Goal: Task Accomplishment & Management: Manage account settings

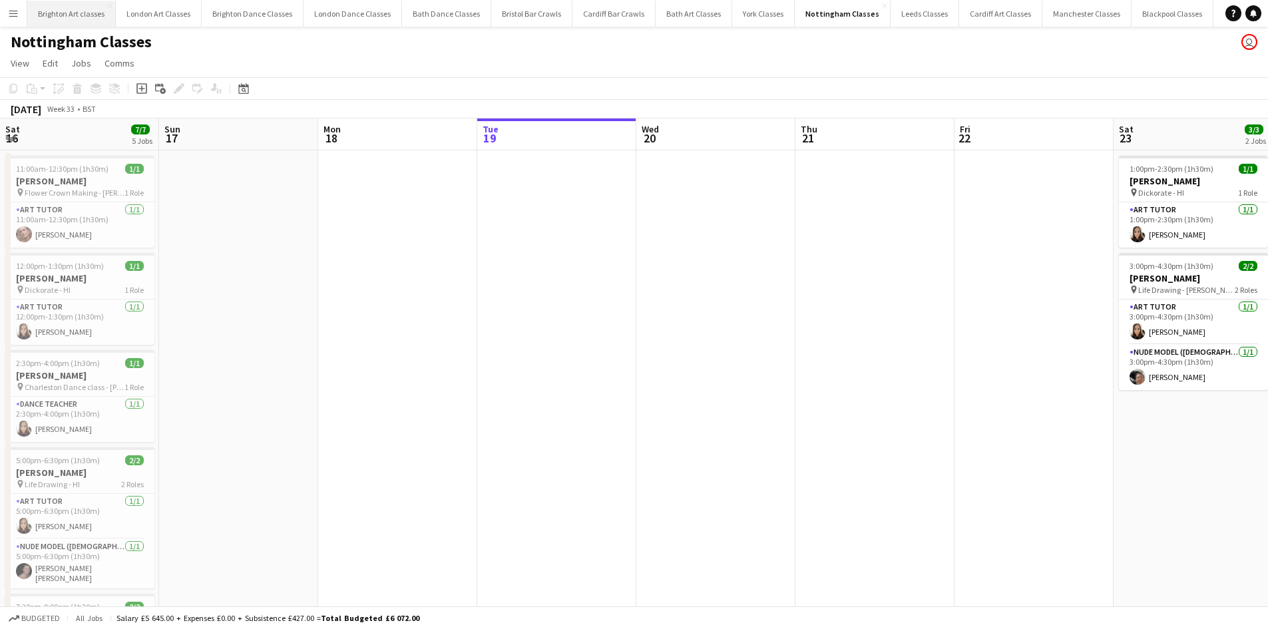
scroll to position [0, 311]
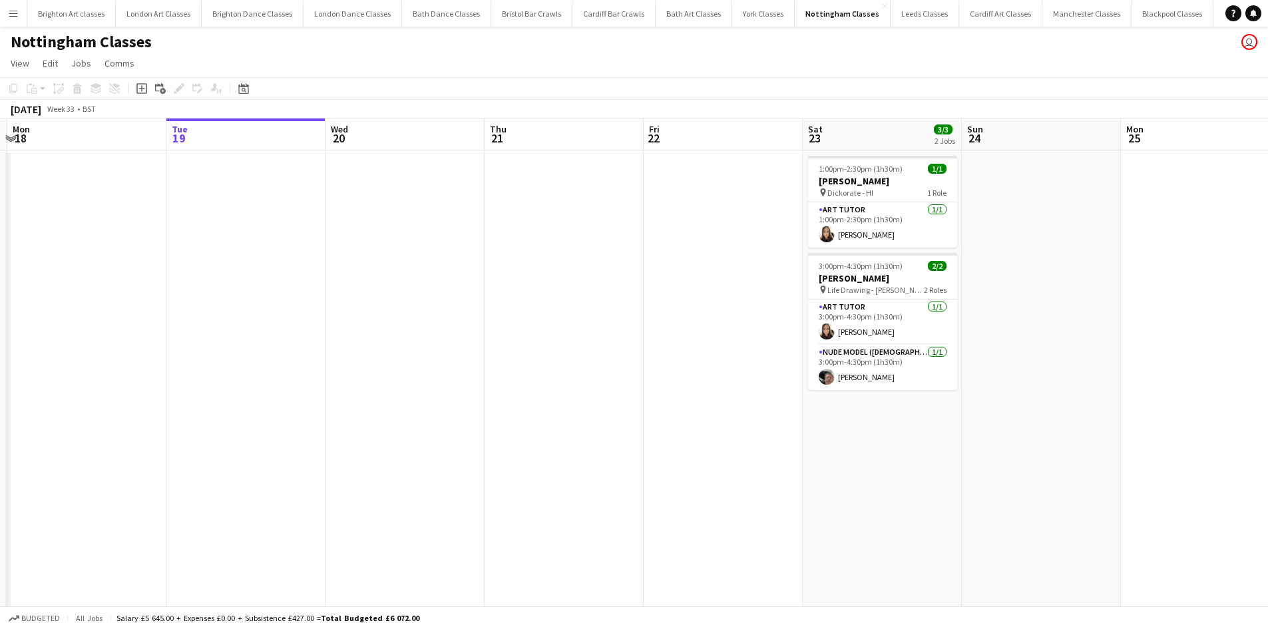
click at [15, 15] on app-icon "Menu" at bounding box center [13, 13] width 11 height 11
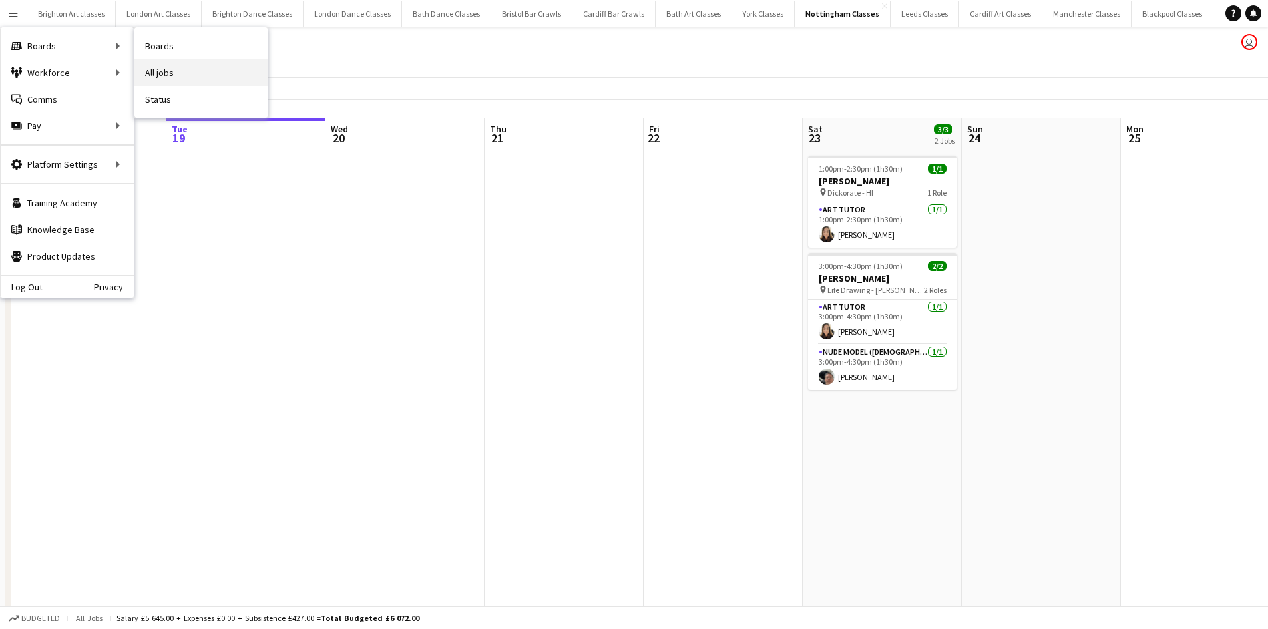
click at [147, 67] on link "All jobs" at bounding box center [200, 72] width 133 height 27
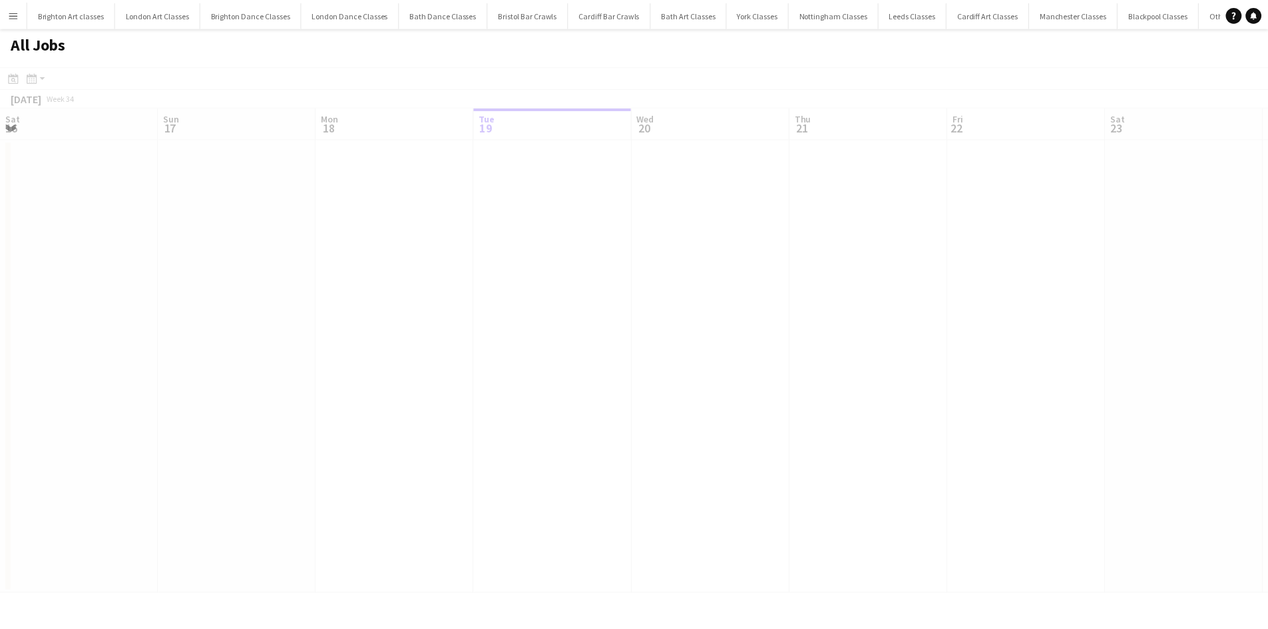
scroll to position [0, 318]
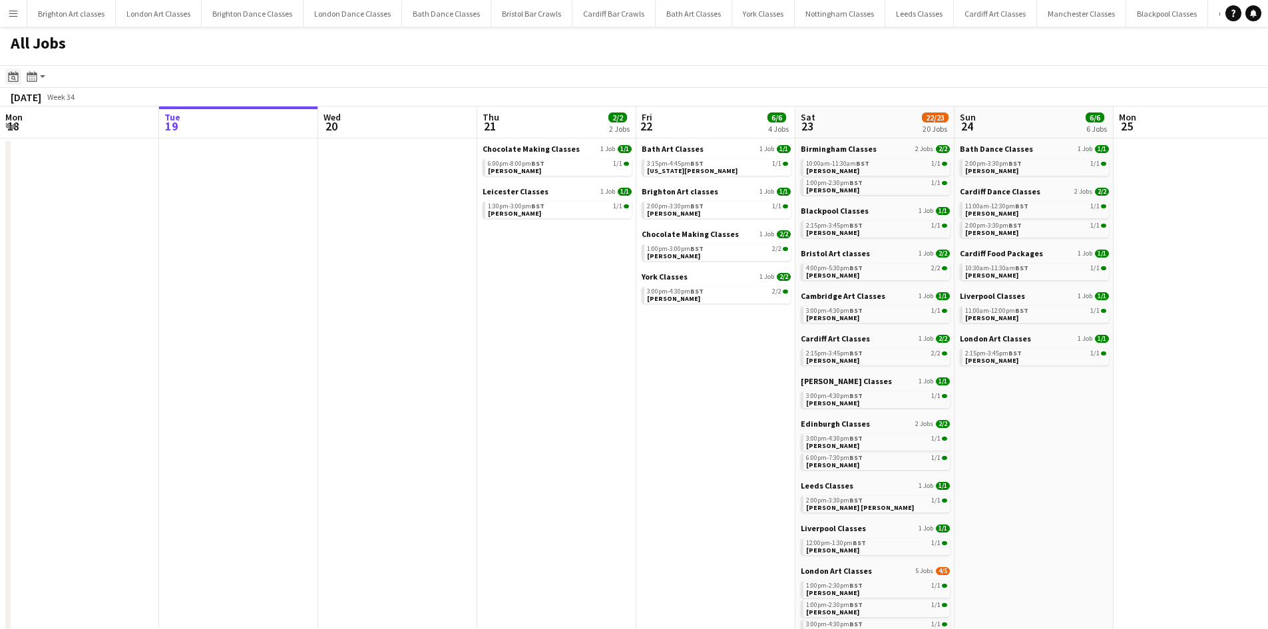
click at [16, 76] on icon "Date picker" at bounding box center [13, 76] width 11 height 11
click at [118, 123] on span "Next month" at bounding box center [121, 122] width 27 height 27
click at [103, 186] on span "6" at bounding box center [104, 191] width 16 height 16
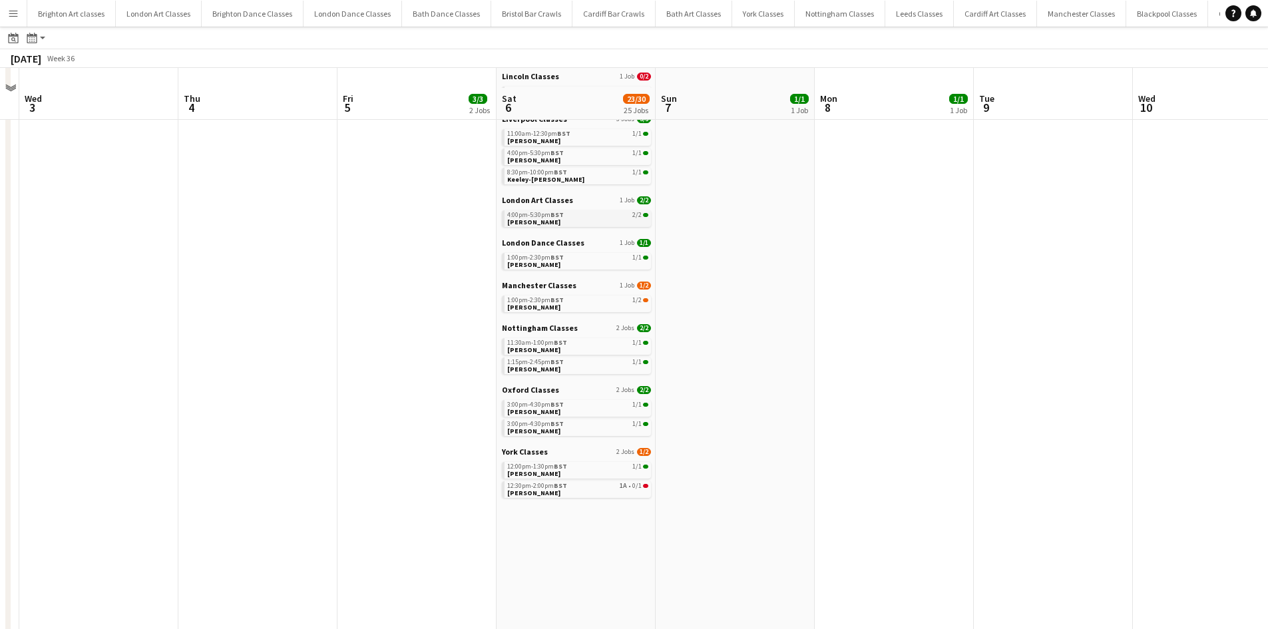
scroll to position [533, 0]
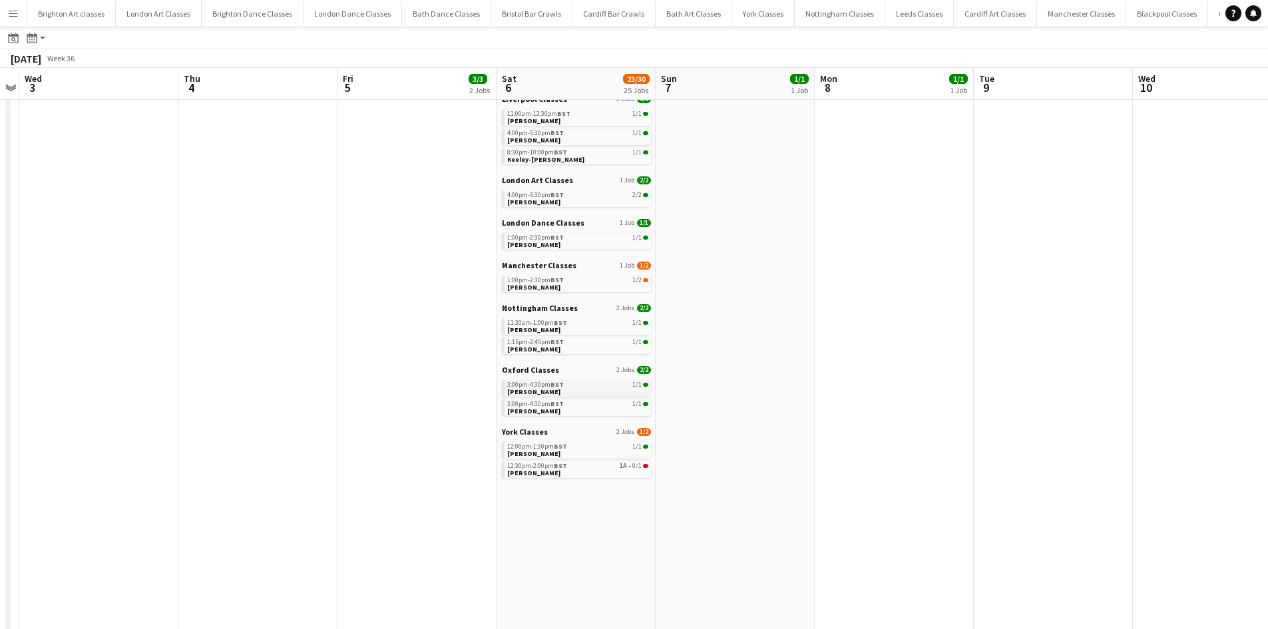
click at [511, 389] on span "[PERSON_NAME]" at bounding box center [533, 391] width 53 height 9
click at [465, 206] on app-date-cell "Bristol Art classes 1 Job 2/2 6:00pm-7:30pm BST 2/2 Joseph Ball Liverpool Class…" at bounding box center [417, 205] width 159 height 1200
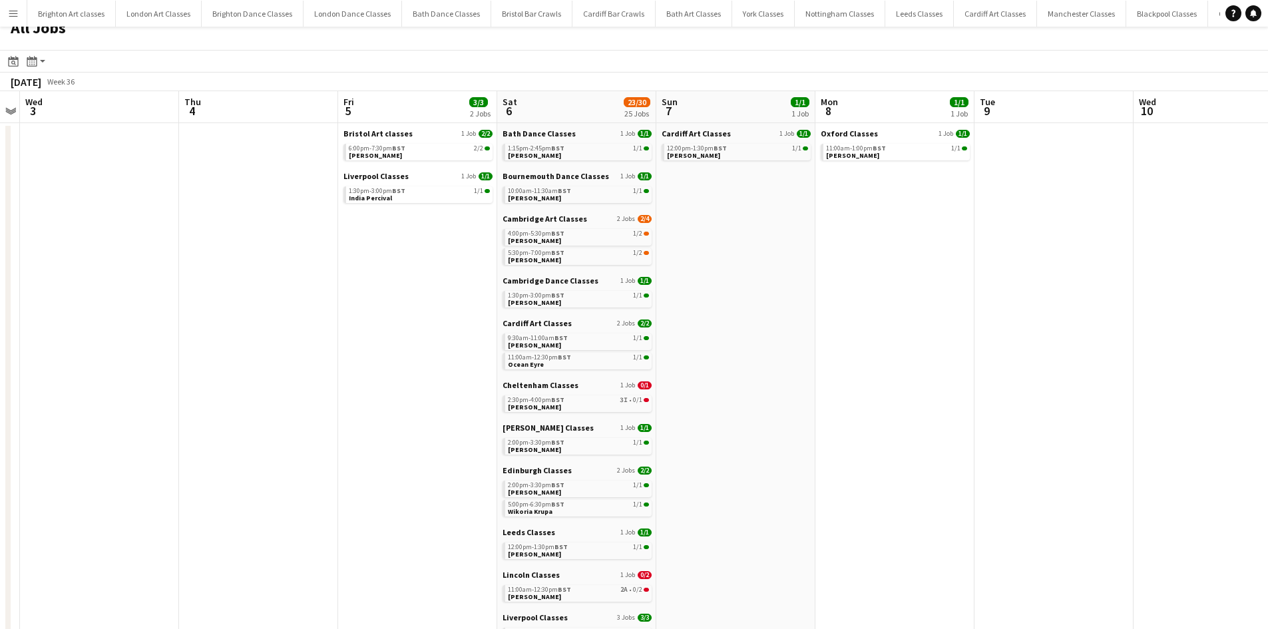
scroll to position [0, 0]
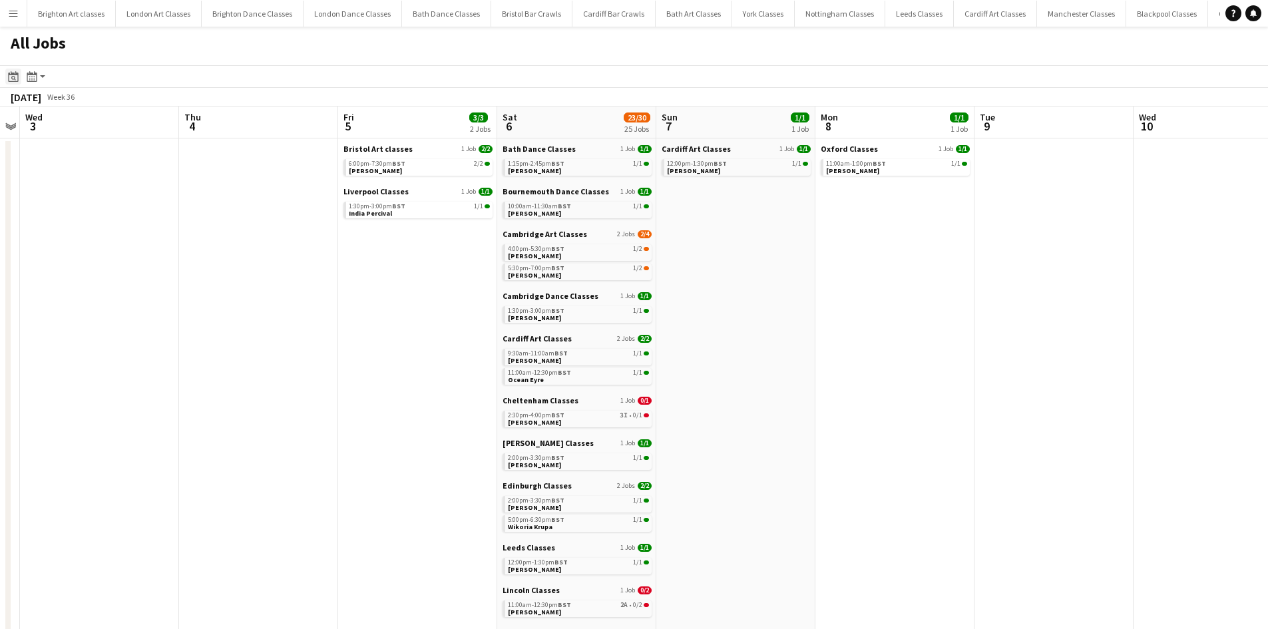
click at [12, 77] on icon at bounding box center [13, 78] width 5 height 5
click at [95, 124] on span "Previous month" at bounding box center [94, 122] width 27 height 27
click at [110, 218] on button "16" at bounding box center [103, 211] width 17 height 17
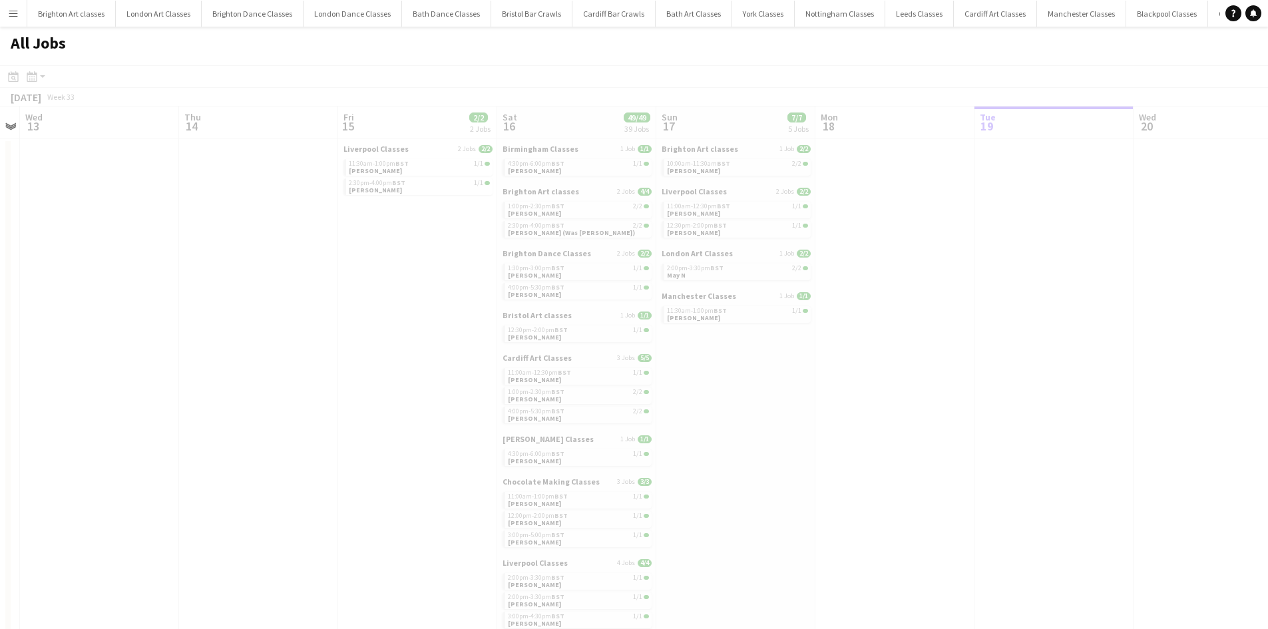
scroll to position [0, 458]
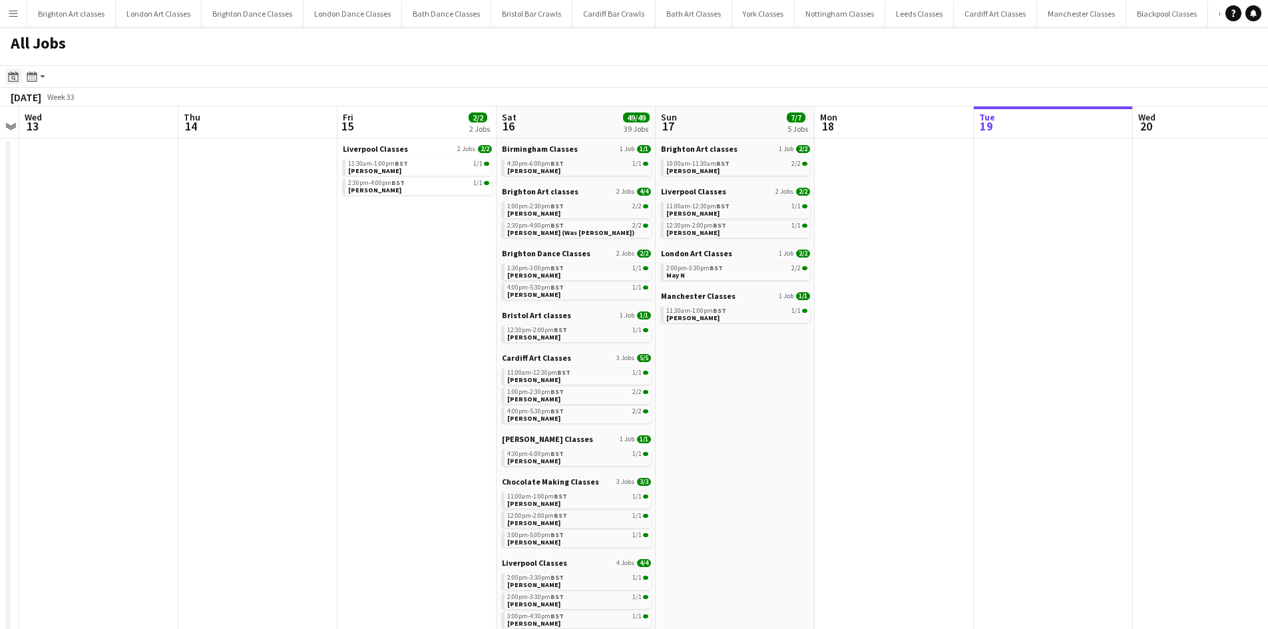
click at [14, 75] on icon at bounding box center [13, 76] width 10 height 11
click at [107, 226] on span "23" at bounding box center [104, 229] width 16 height 16
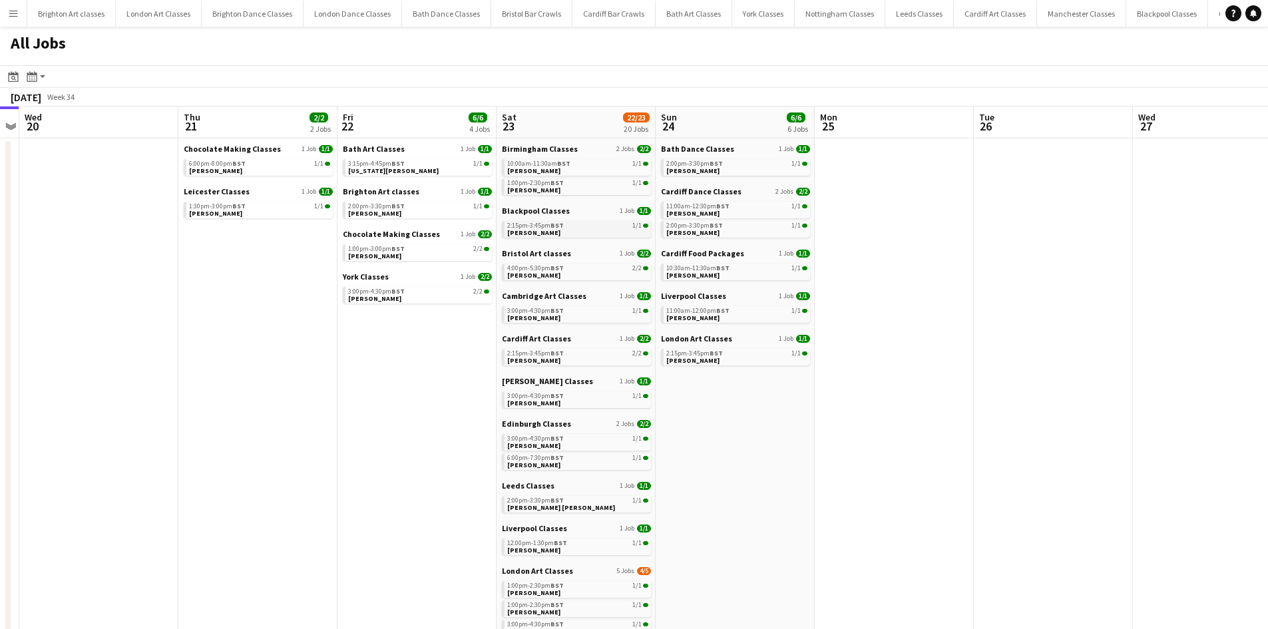
click at [534, 228] on span "Kimberley Smithson" at bounding box center [533, 232] width 53 height 9
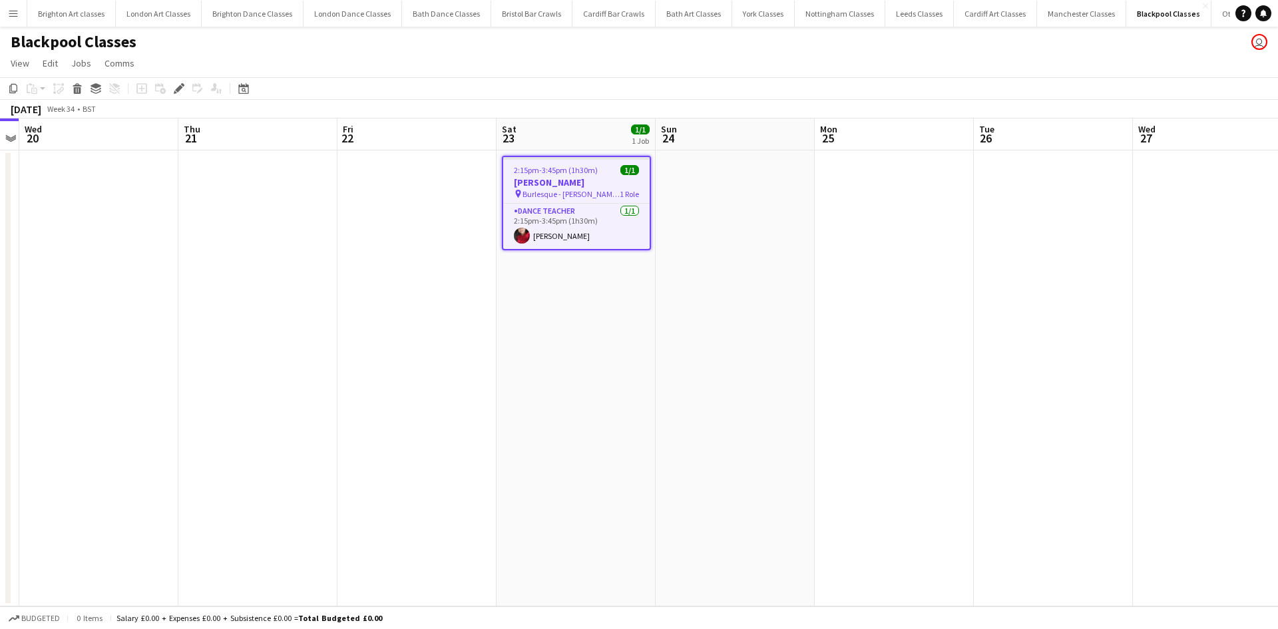
drag, startPoint x: 520, startPoint y: 235, endPoint x: 752, endPoint y: 257, distance: 233.4
click at [521, 234] on app-user-avatar at bounding box center [522, 236] width 16 height 16
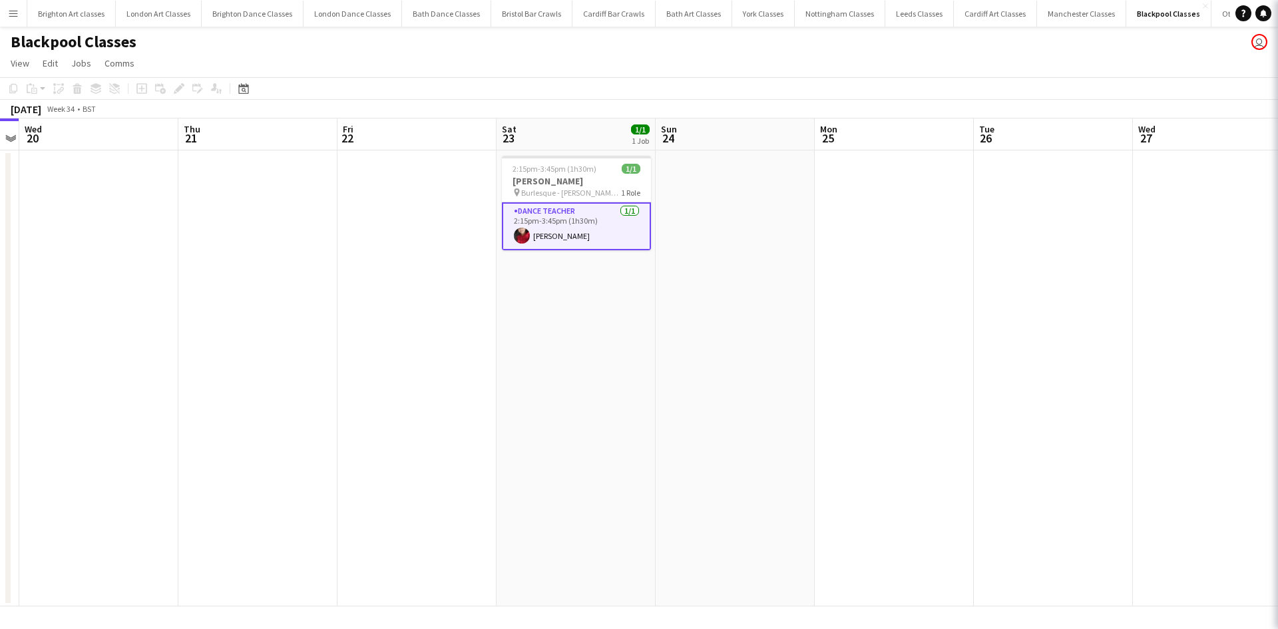
scroll to position [0, 455]
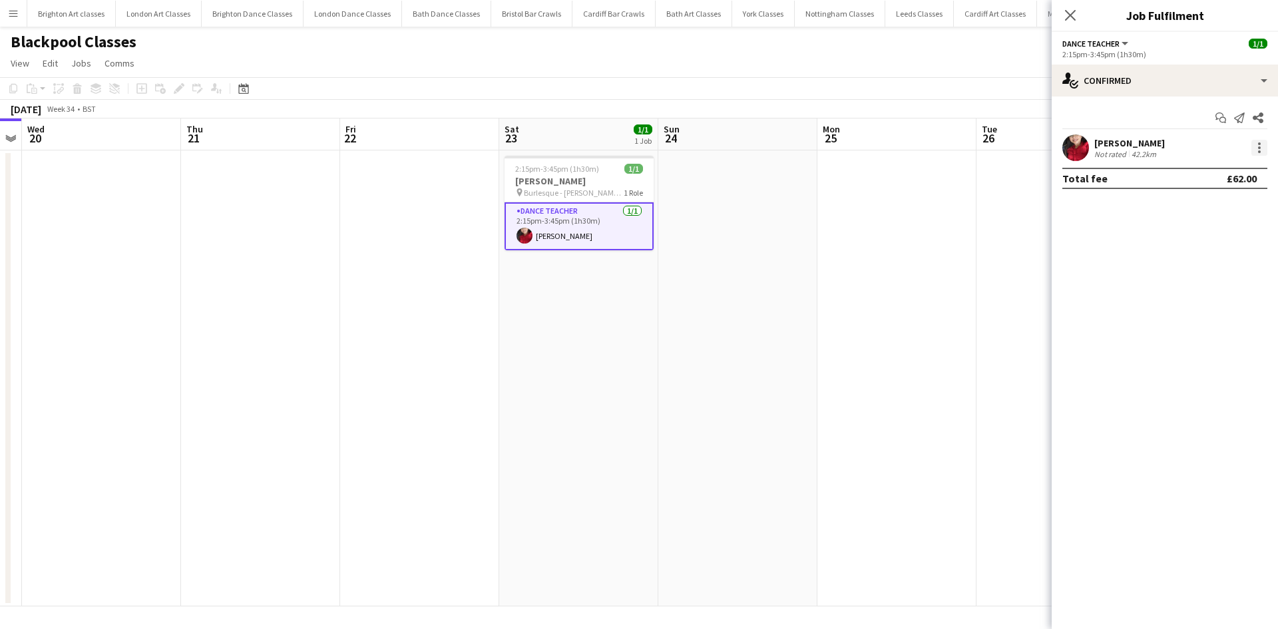
click at [1264, 151] on div at bounding box center [1260, 148] width 16 height 16
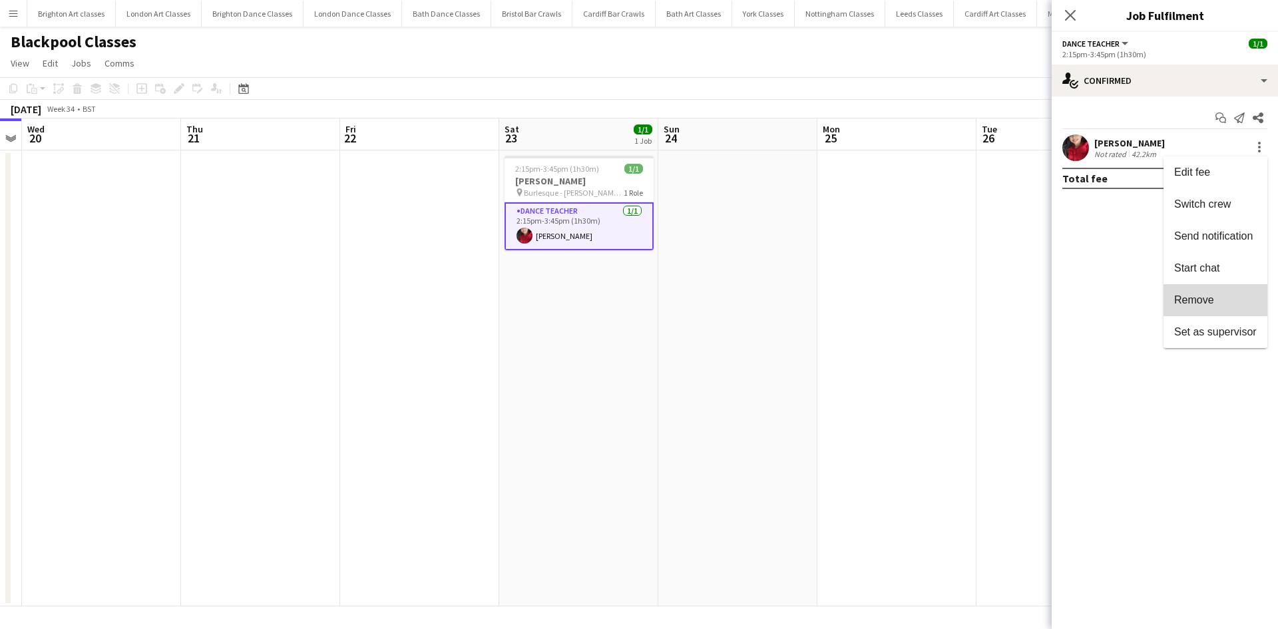
click at [1193, 296] on span "Remove" at bounding box center [1194, 299] width 40 height 11
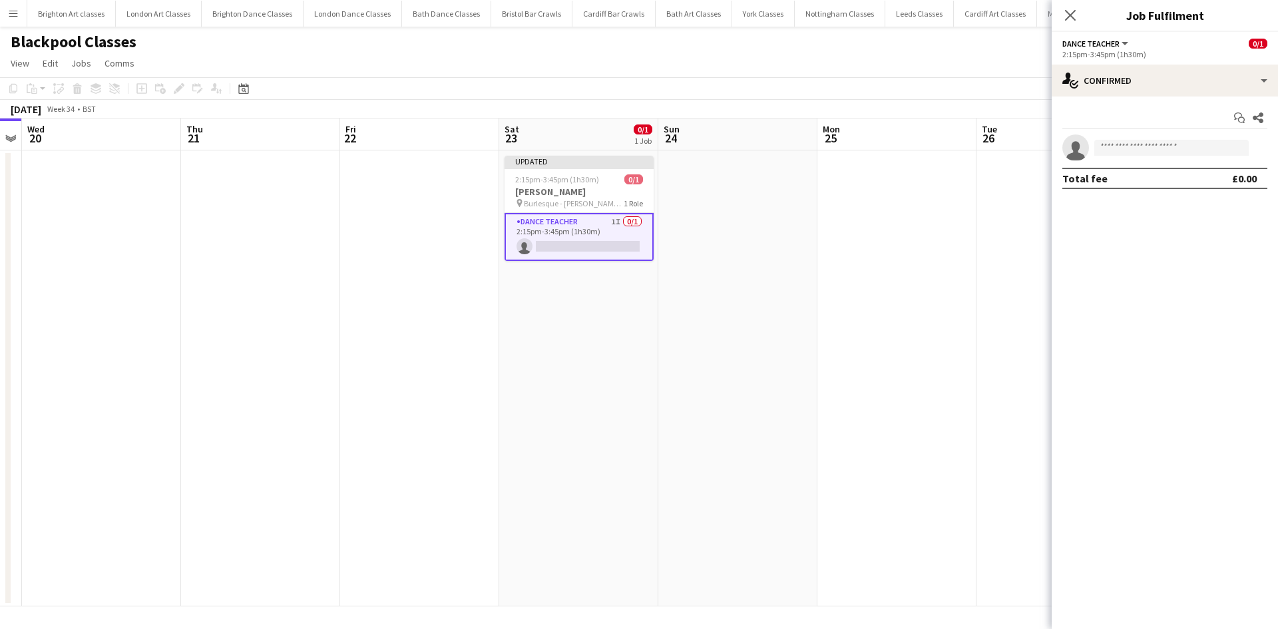
click at [852, 306] on app-date-cell at bounding box center [897, 378] width 159 height 456
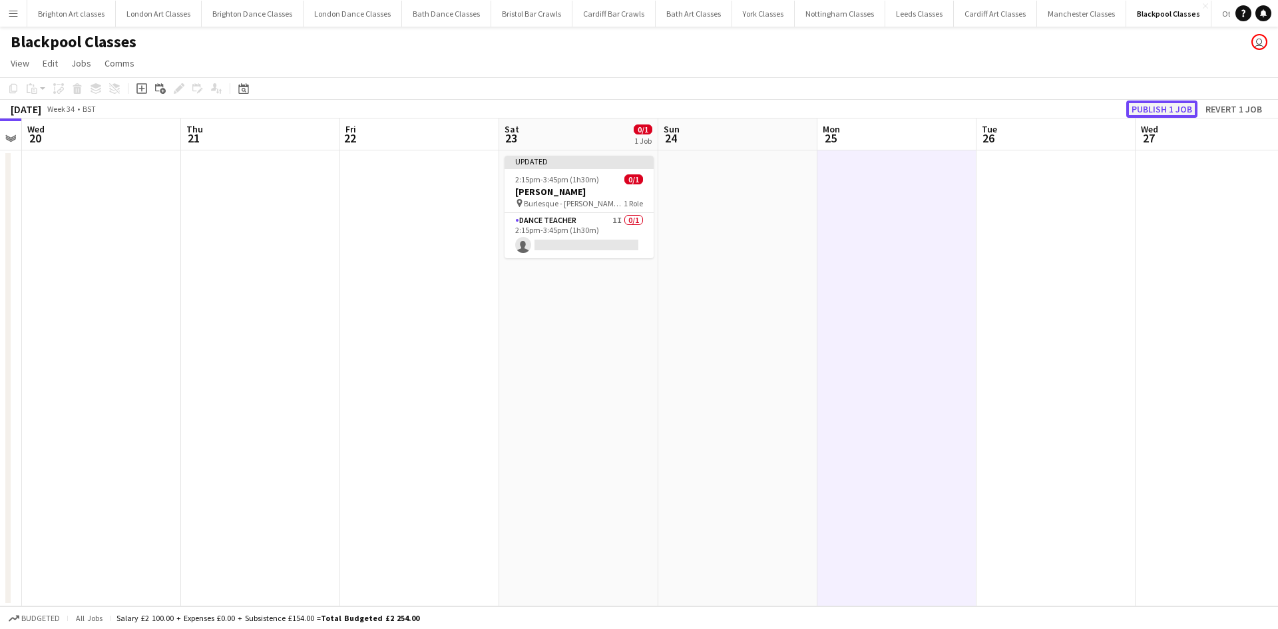
click at [1152, 114] on button "Publish 1 job" at bounding box center [1161, 109] width 71 height 17
